Goal: Information Seeking & Learning: Learn about a topic

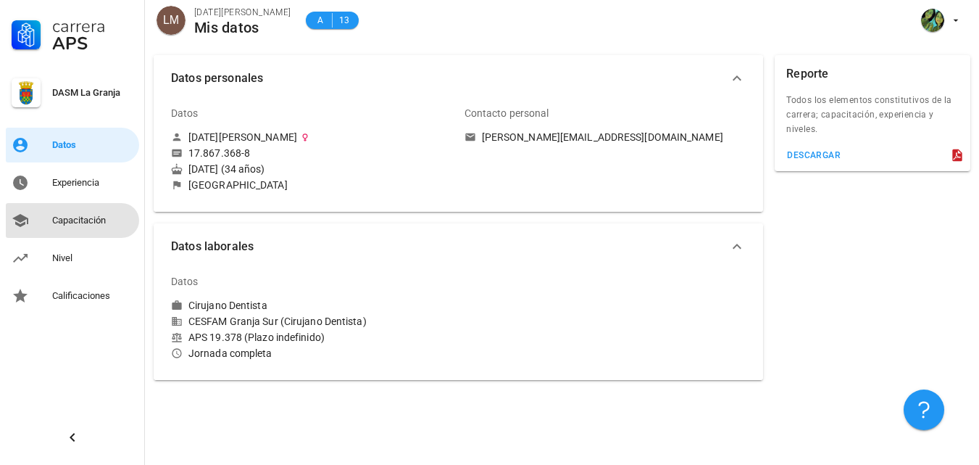
click at [86, 220] on div "Capacitación" at bounding box center [92, 221] width 81 height 12
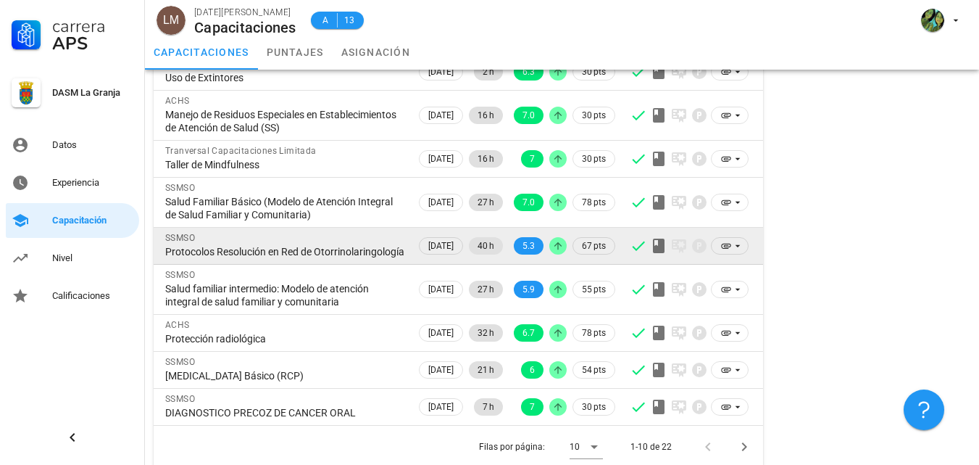
scroll to position [217, 0]
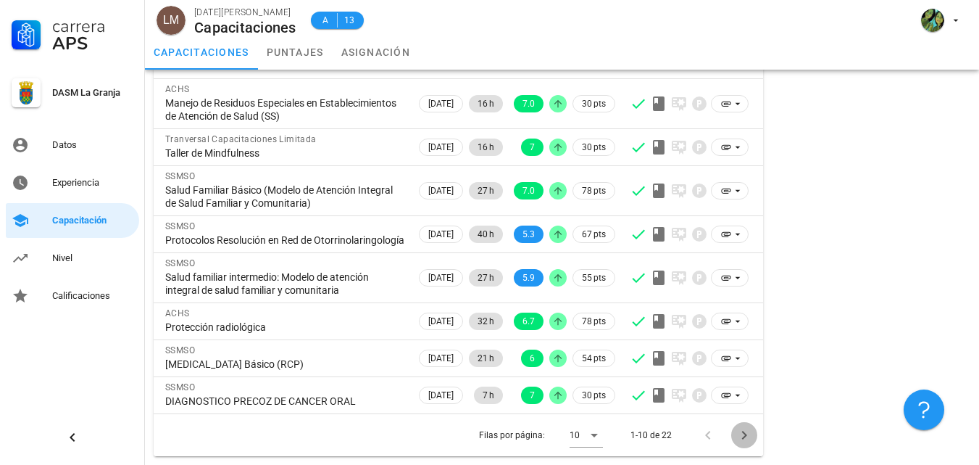
click at [748, 434] on icon "Página siguiente" at bounding box center [744, 434] width 17 height 17
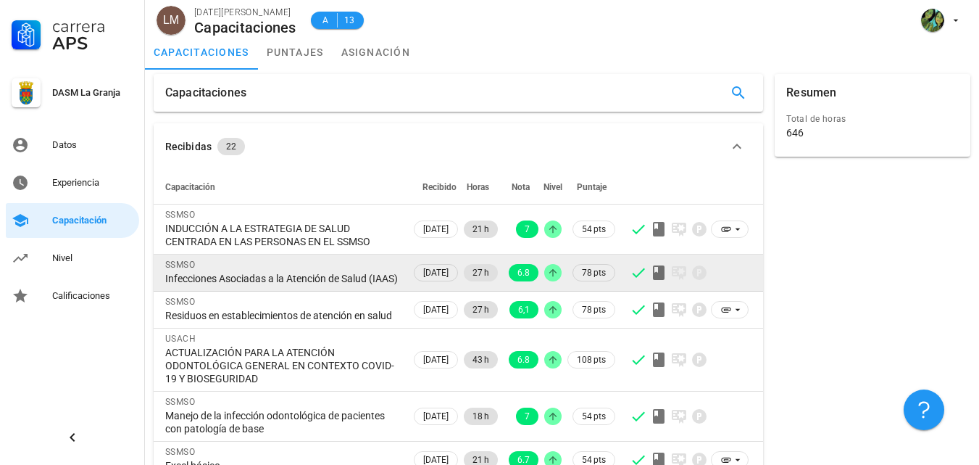
scroll to position [0, 0]
